Goal: Find specific page/section: Find specific page/section

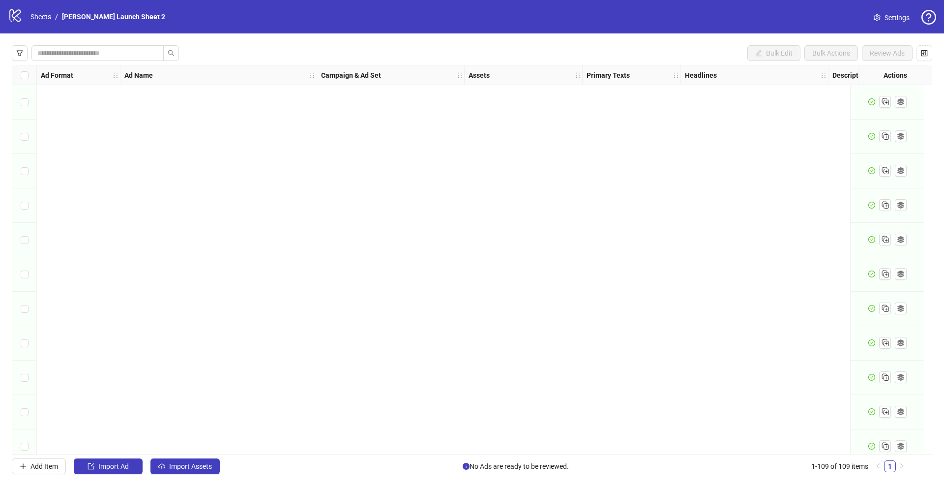
scroll to position [3386, 35]
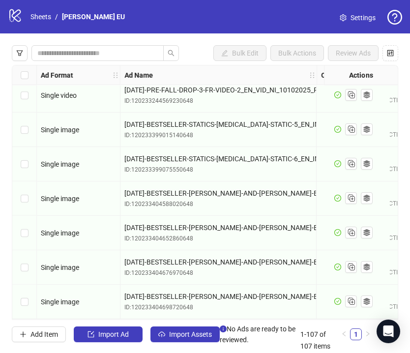
scroll to position [4, 0]
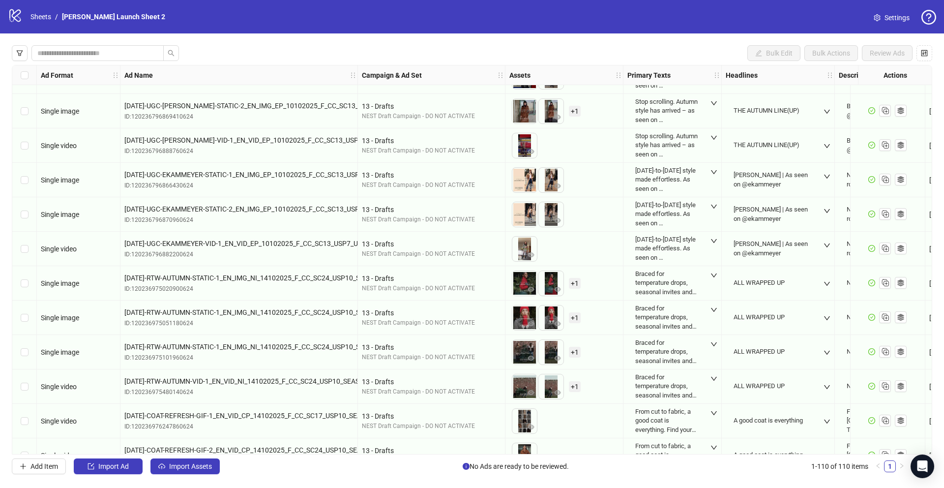
scroll to position [3420, 0]
